Goal: Communication & Community: Answer question/provide support

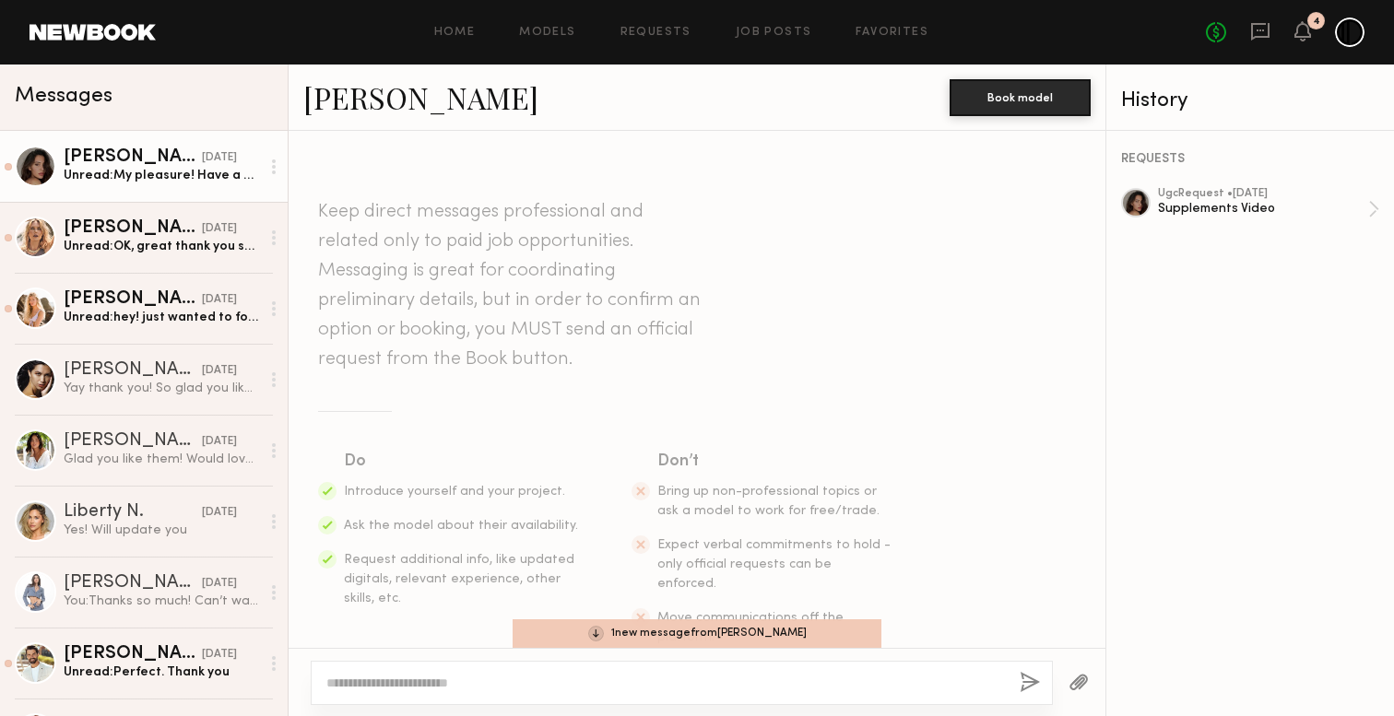
scroll to position [3311, 0]
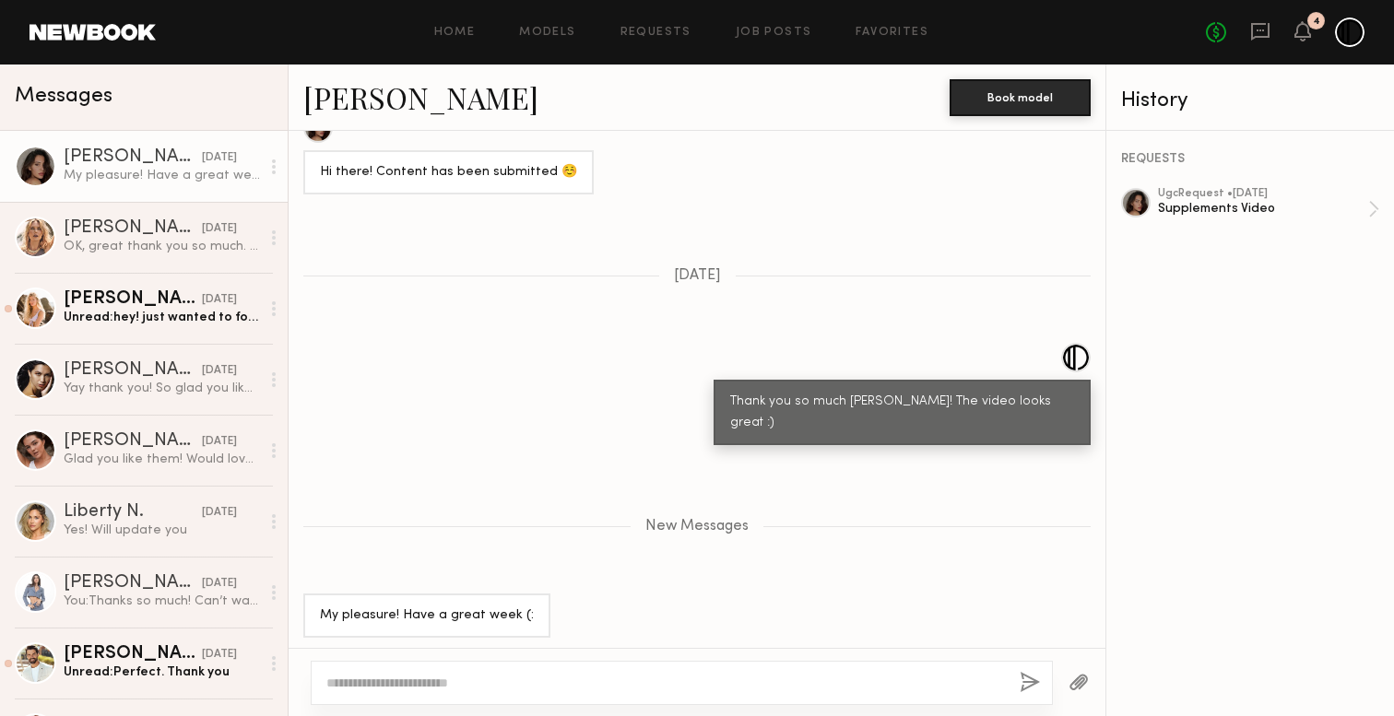
click at [128, 168] on div "My pleasure! Have a great week (:" at bounding box center [162, 176] width 196 height 18
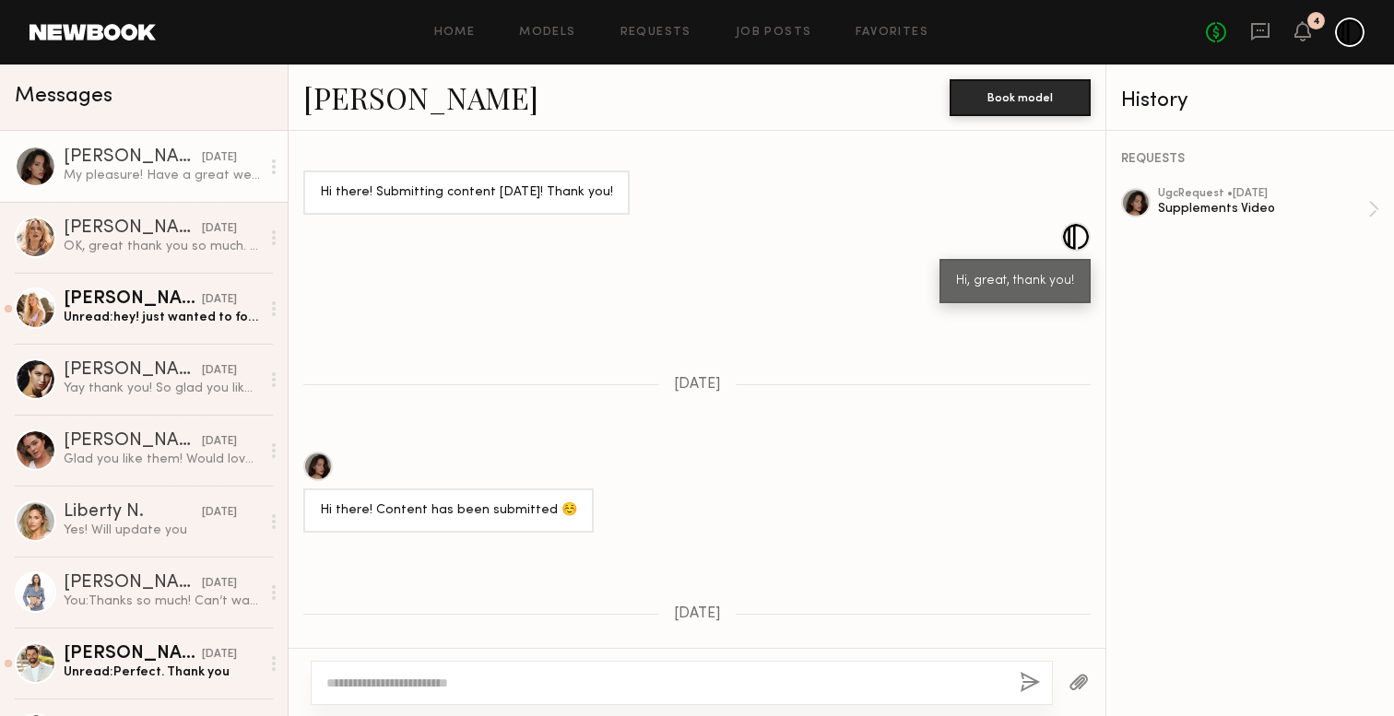
scroll to position [2837, 0]
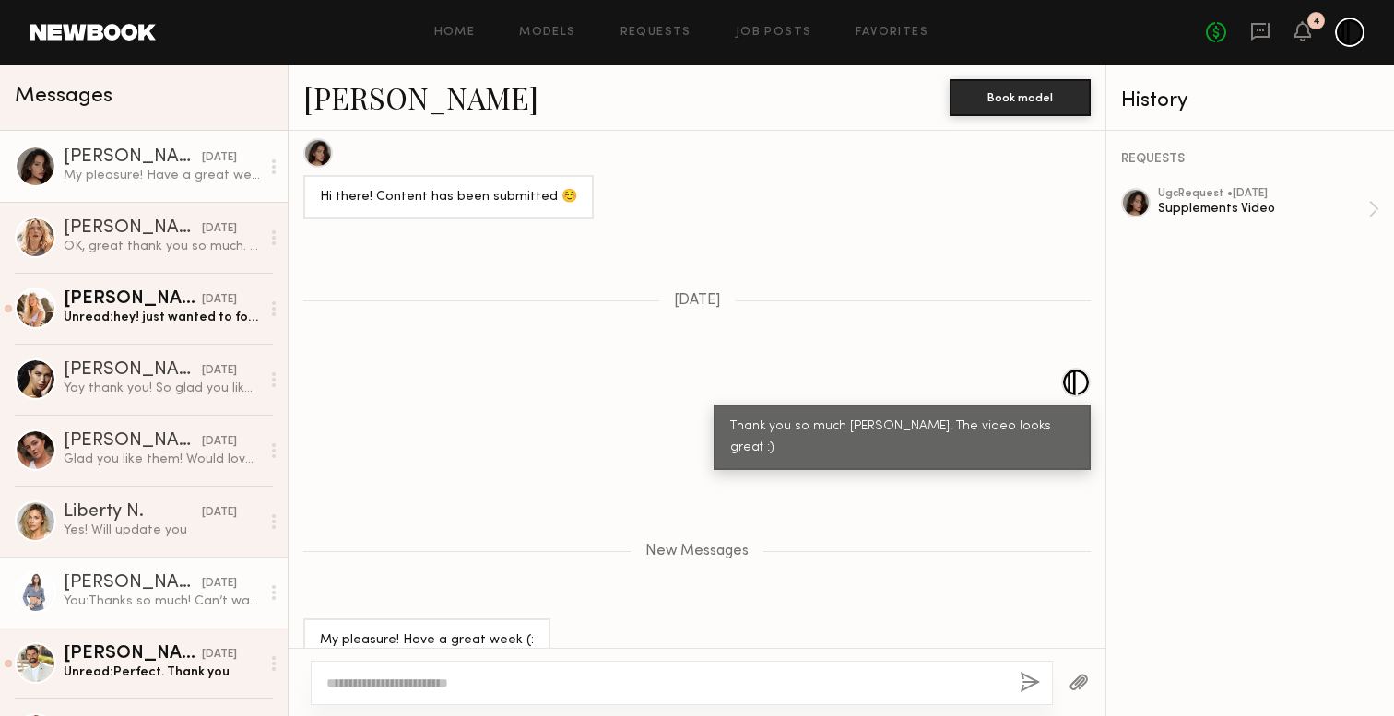
click at [121, 575] on div "Domenique B." at bounding box center [133, 583] width 138 height 18
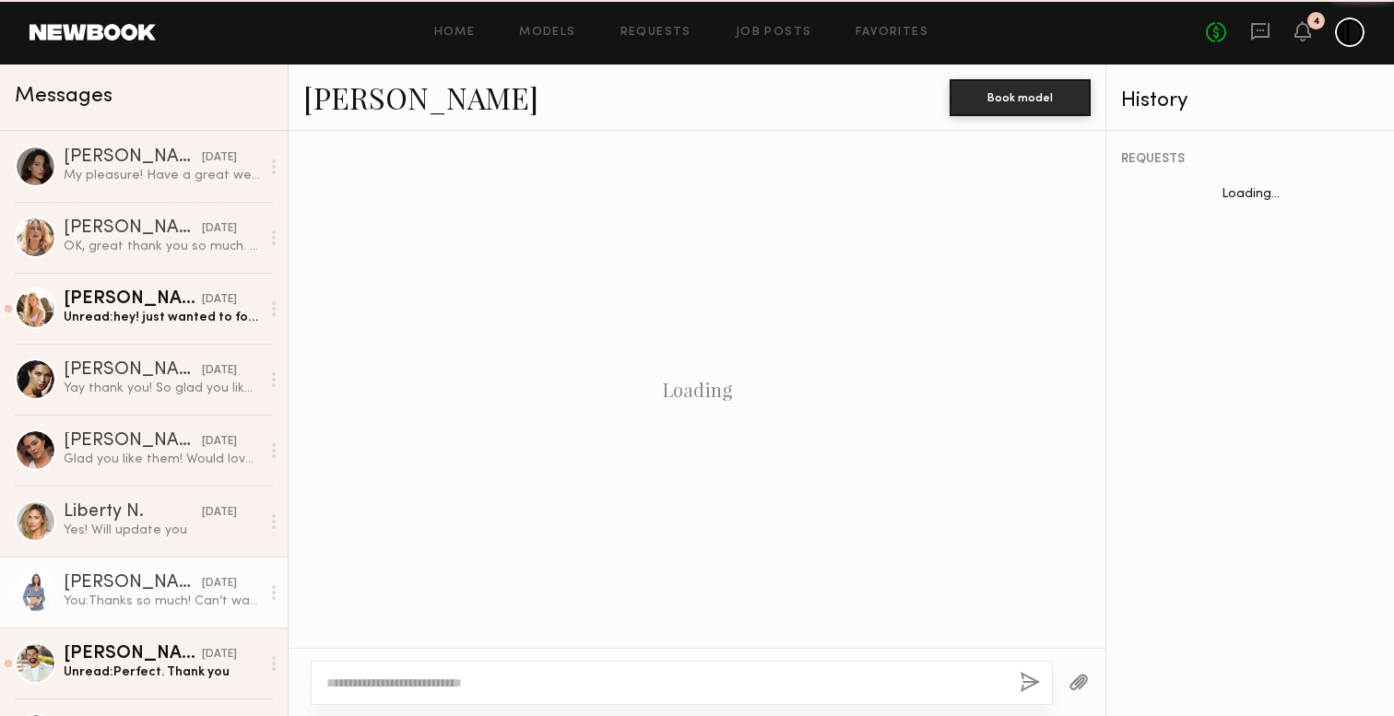
scroll to position [2223, 0]
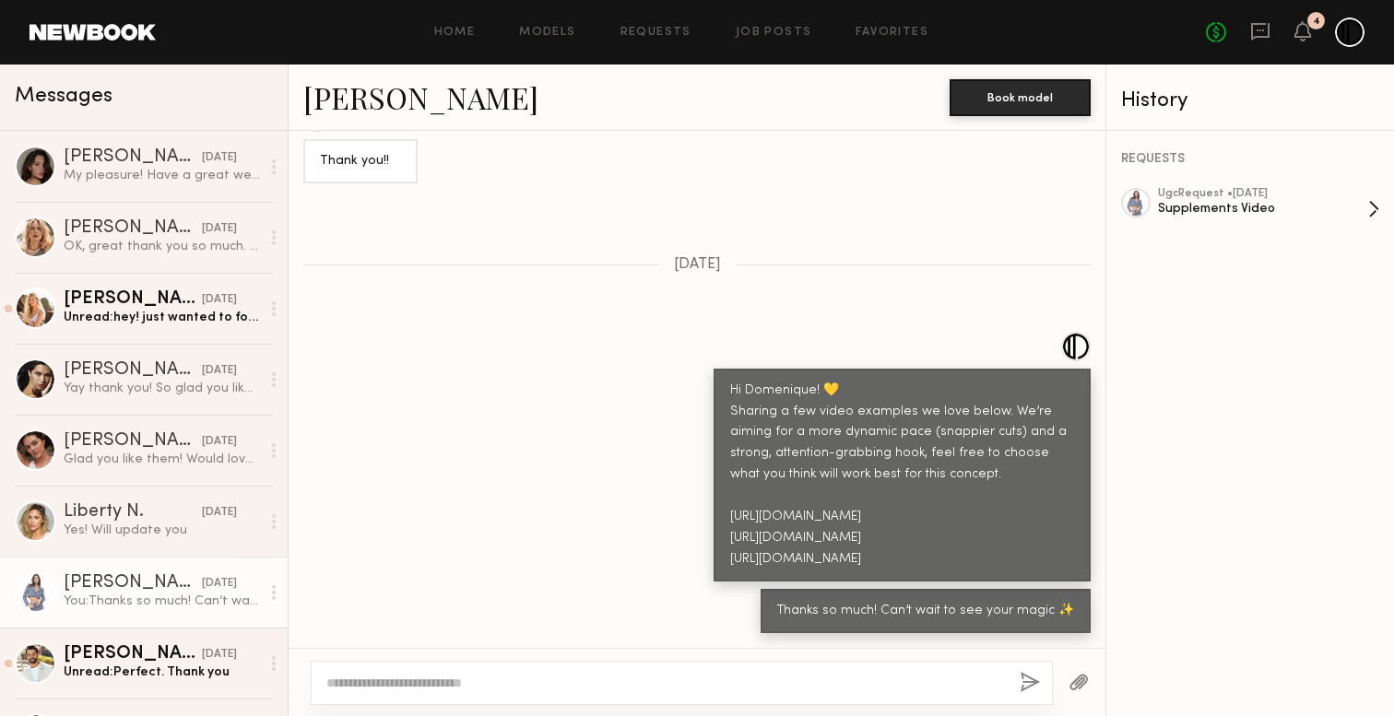
click at [1308, 196] on div "ugc Request • 08/29/2025" at bounding box center [1263, 194] width 210 height 12
